Goal: Communication & Community: Answer question/provide support

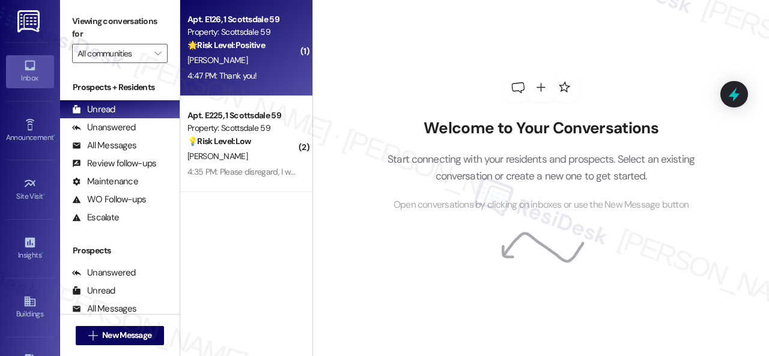
click at [259, 57] on div "[PERSON_NAME]" at bounding box center [243, 60] width 114 height 15
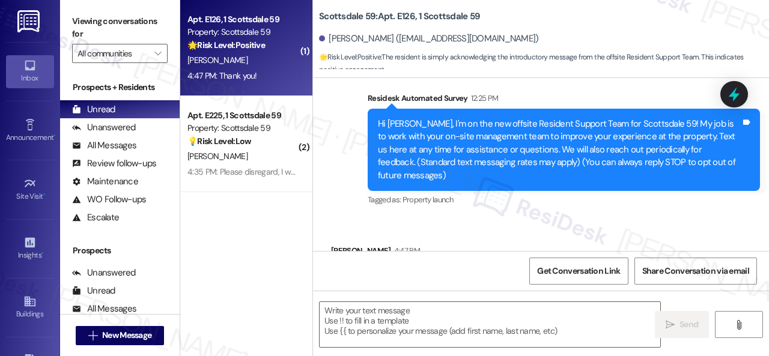
type textarea "Fetching suggested responses. Please feel free to read through the conversation…"
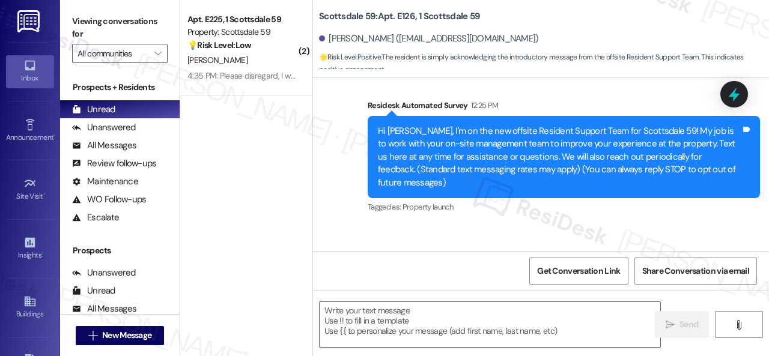
scroll to position [162, 0]
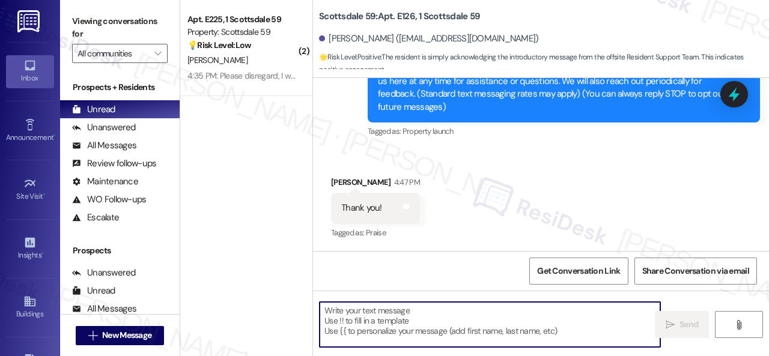
click at [433, 326] on textarea at bounding box center [490, 324] width 341 height 45
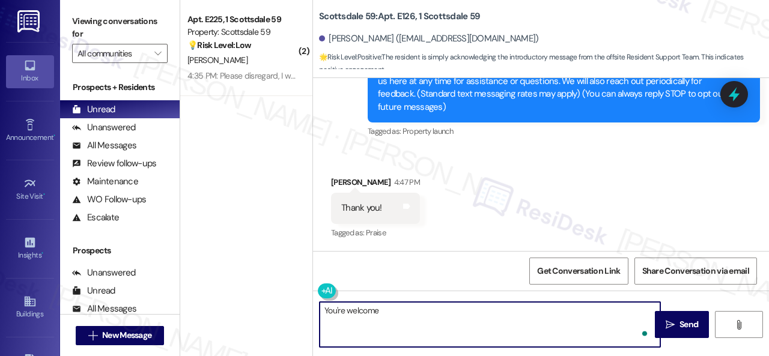
type textarea "You're welcome!"
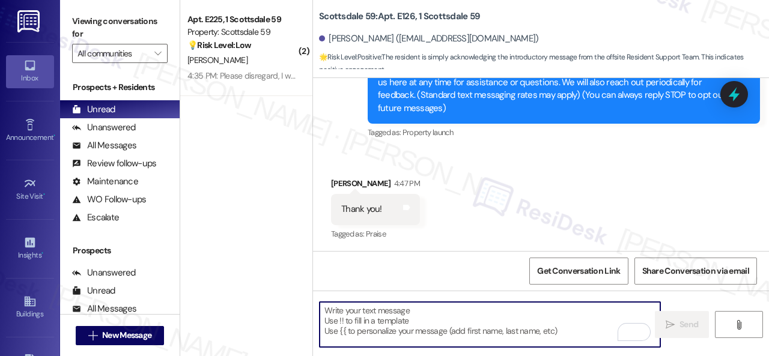
scroll to position [246, 0]
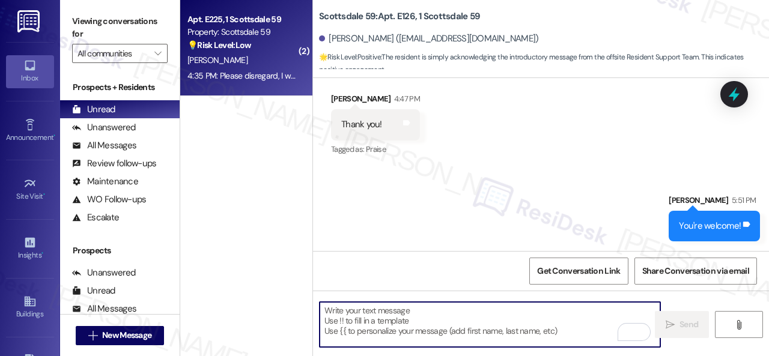
click at [269, 67] on div "[PERSON_NAME]" at bounding box center [243, 60] width 114 height 15
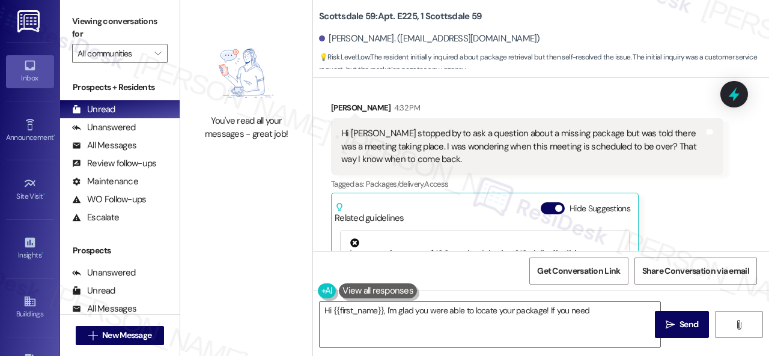
scroll to position [209, 0]
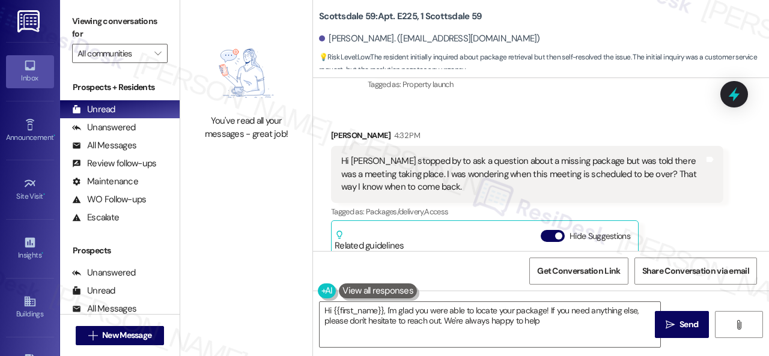
type textarea "Hi {{first_name}}, I'm glad you were able to locate your package! If you need a…"
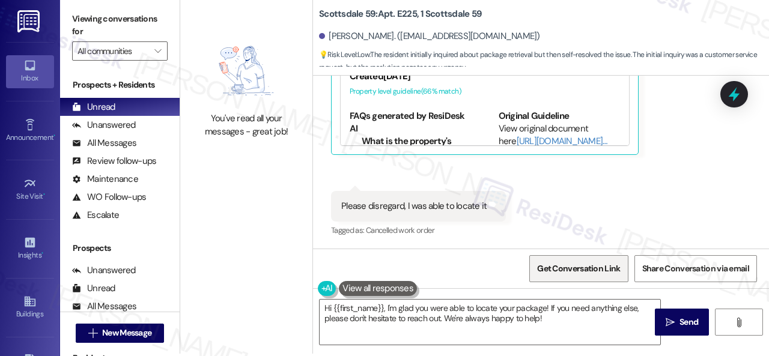
scroll to position [4, 0]
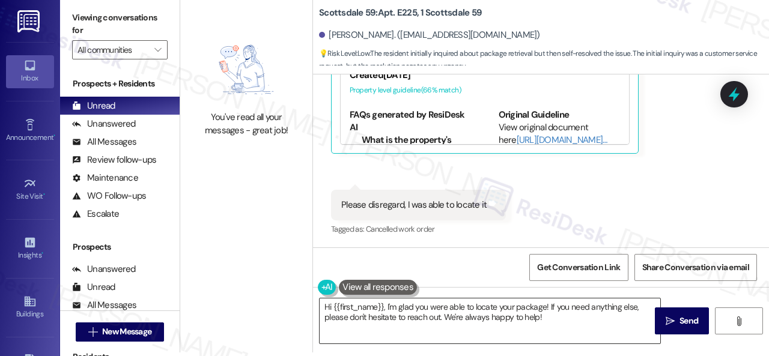
click at [558, 315] on textarea "Hi {{first_name}}, I'm glad you were able to locate your package! If you need a…" at bounding box center [490, 321] width 341 height 45
click at [682, 322] on span "Send" at bounding box center [689, 321] width 19 height 13
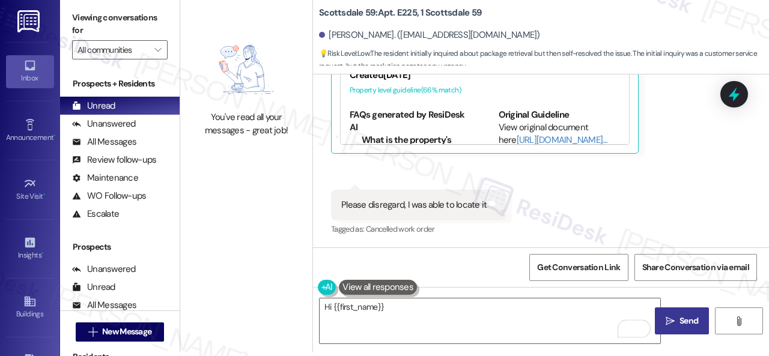
scroll to position [449, 0]
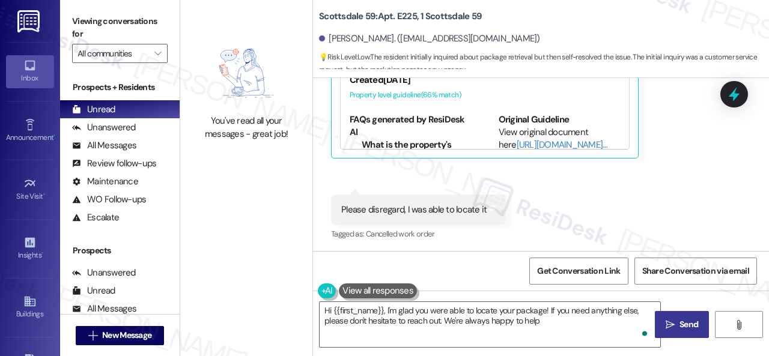
type textarea "Hi {{first_name}}, I'm glad you were able to locate your package! If you need a…"
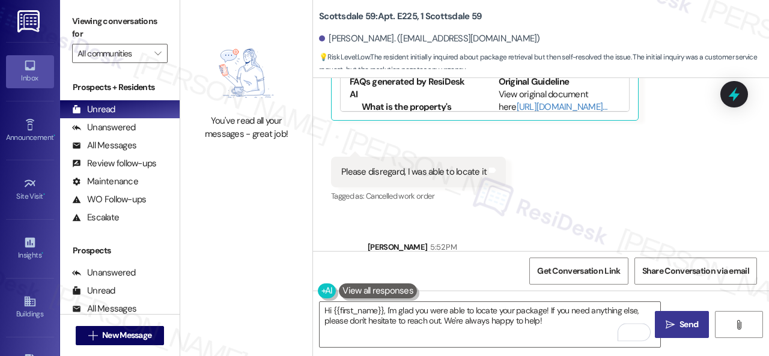
scroll to position [547, 0]
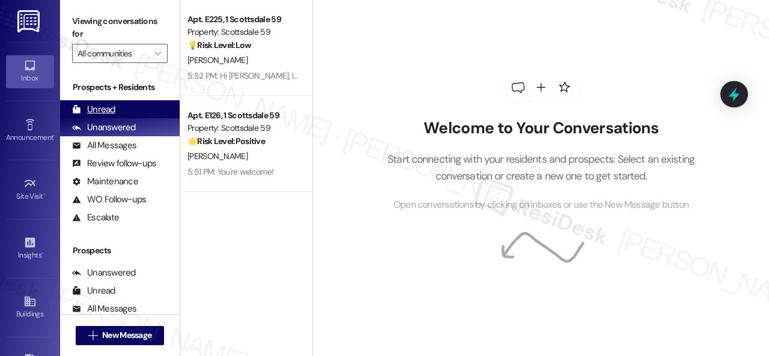
click at [108, 112] on div "Unread" at bounding box center [93, 109] width 43 height 13
